Goal: Book appointment/travel/reservation

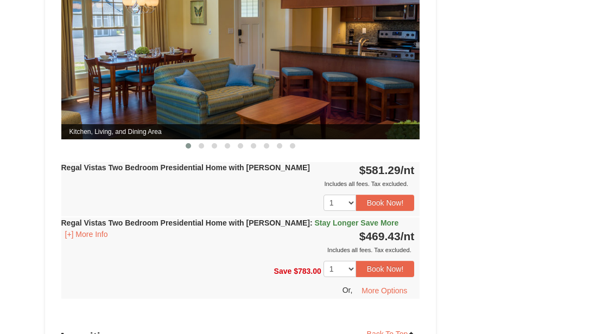
scroll to position [565, 0]
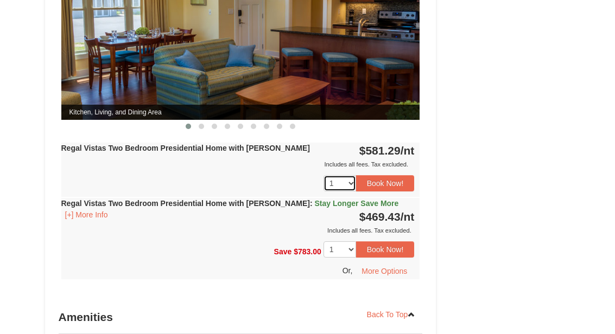
click at [339, 175] on select "1 2" at bounding box center [339, 183] width 33 height 16
select select "2"
click at [395, 175] on button "Book Now!" at bounding box center [385, 183] width 59 height 16
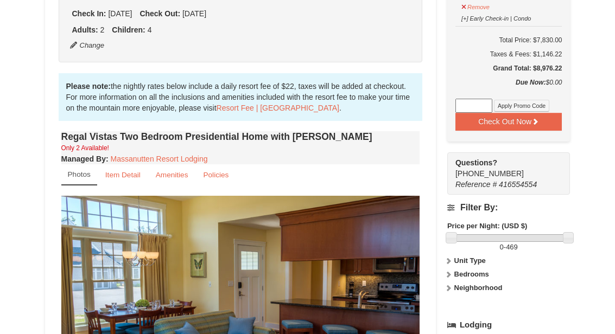
scroll to position [292, 0]
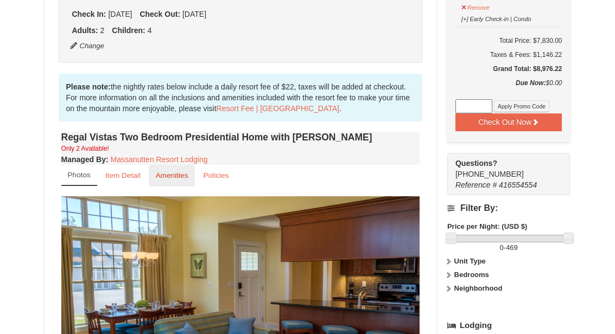
click at [179, 171] on small "Amenities" at bounding box center [172, 175] width 33 height 8
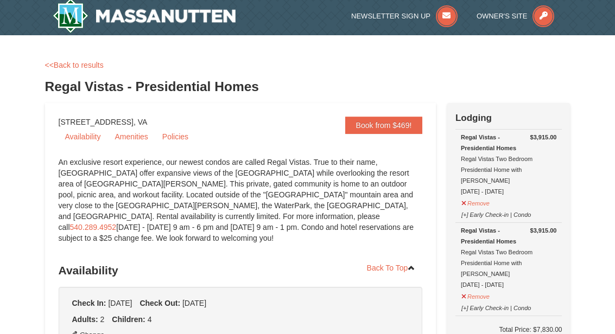
scroll to position [0, 0]
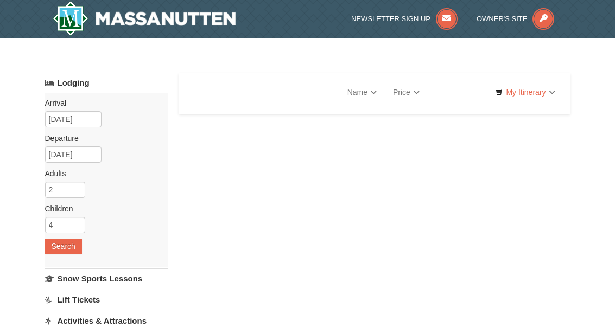
select select "10"
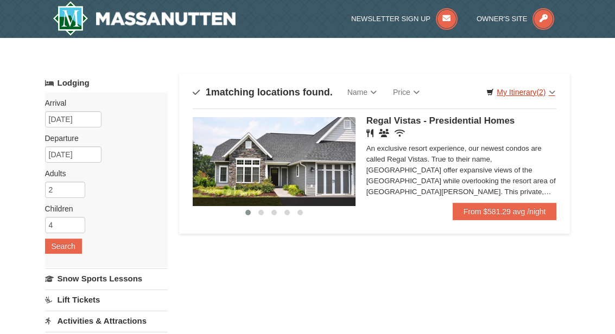
click at [542, 100] on link "My Itinerary (2)" at bounding box center [520, 92] width 82 height 16
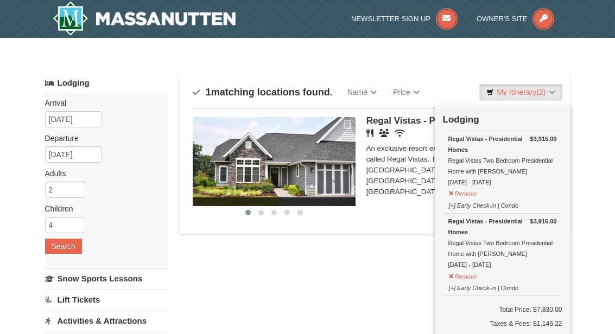
click at [135, 19] on div at bounding box center [307, 167] width 615 height 334
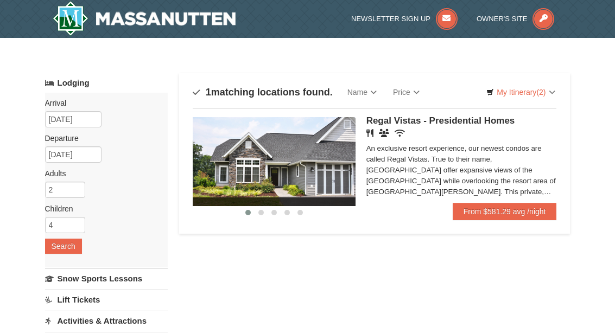
click at [131, 22] on img at bounding box center [144, 18] width 183 height 35
